Goal: Navigation & Orientation: Find specific page/section

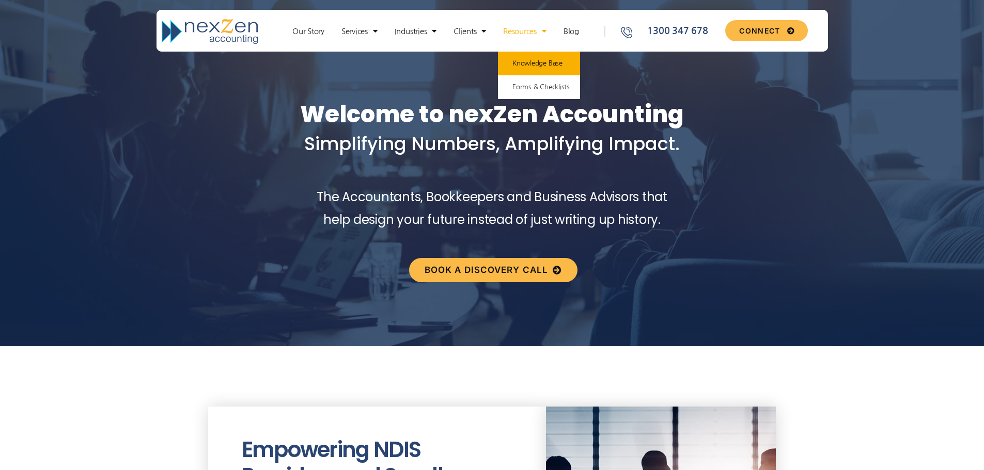
click at [531, 58] on link "Knowledge Base" at bounding box center [539, 64] width 82 height 24
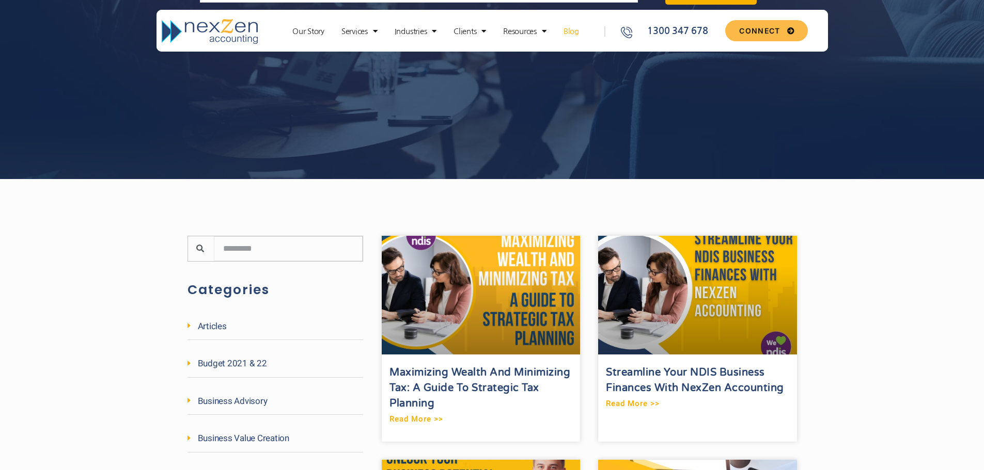
scroll to position [156, 0]
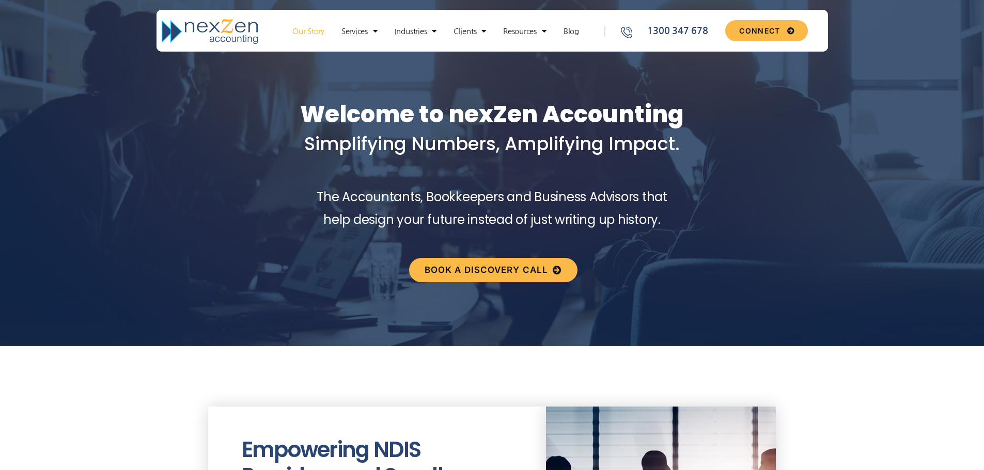
click at [300, 29] on link "Our Story" at bounding box center [308, 31] width 42 height 10
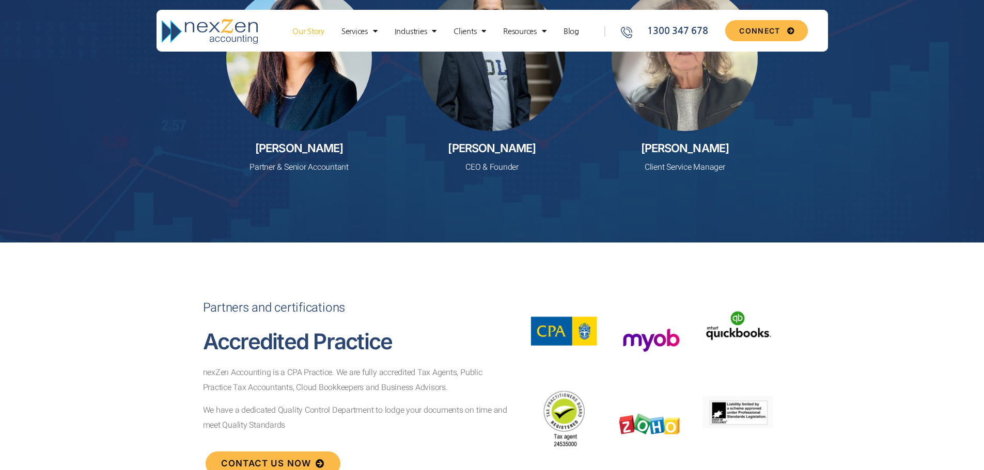
scroll to position [4234, 0]
